Goal: Task Accomplishment & Management: Use online tool/utility

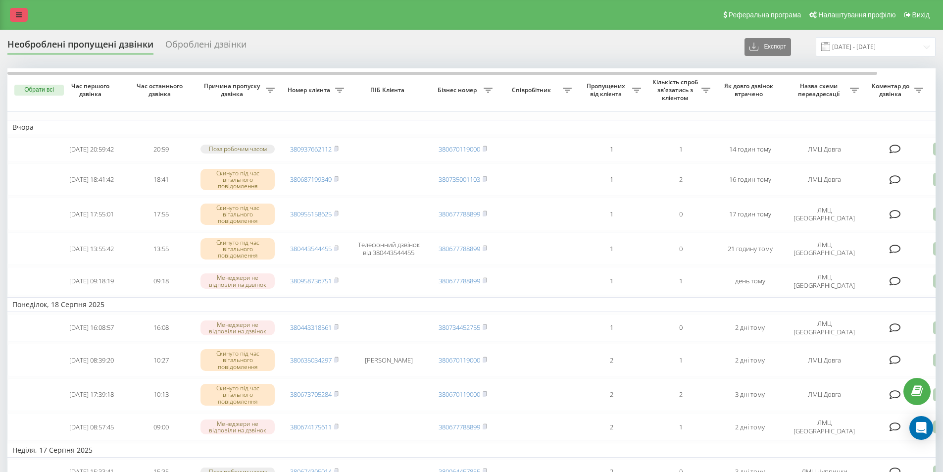
click at [21, 10] on link at bounding box center [19, 15] width 18 height 14
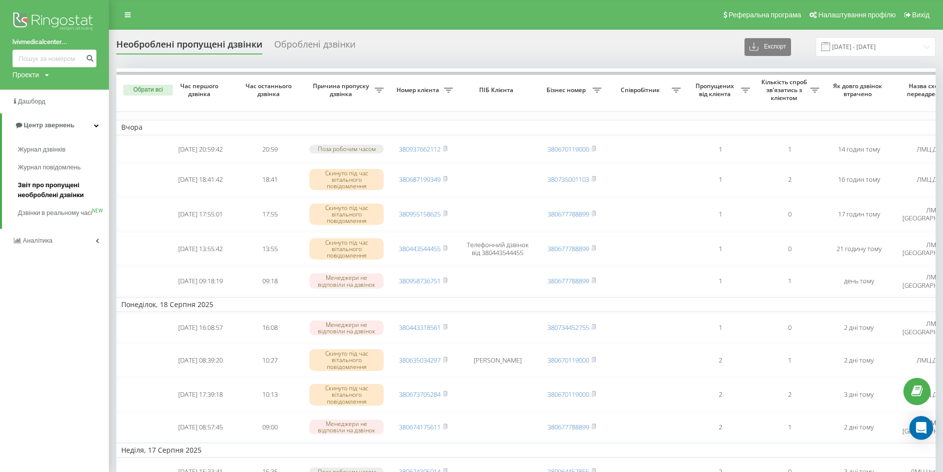
click at [73, 201] on link "Звіт про пропущені необроблені дзвінки" at bounding box center [63, 190] width 91 height 28
click at [57, 197] on span "Звіт про пропущені необроблені дзвінки" at bounding box center [61, 190] width 86 height 20
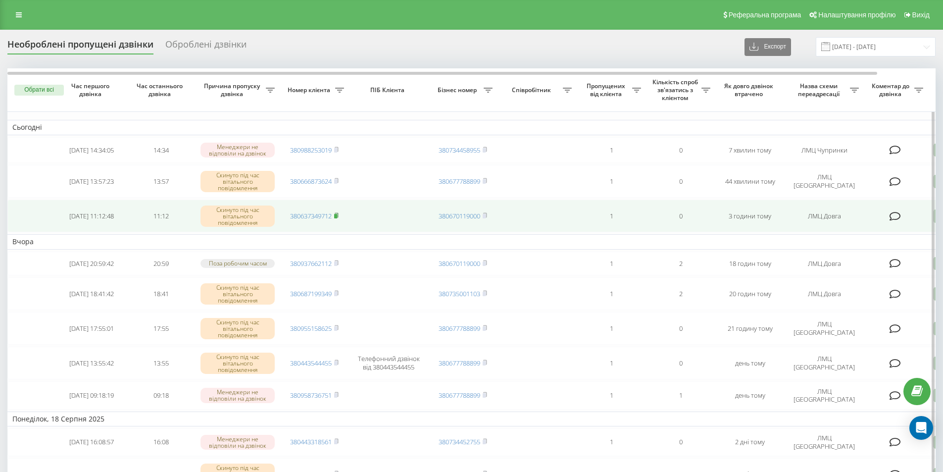
click at [337, 217] on rect at bounding box center [335, 216] width 3 height 4
